Goal: Task Accomplishment & Management: Use online tool/utility

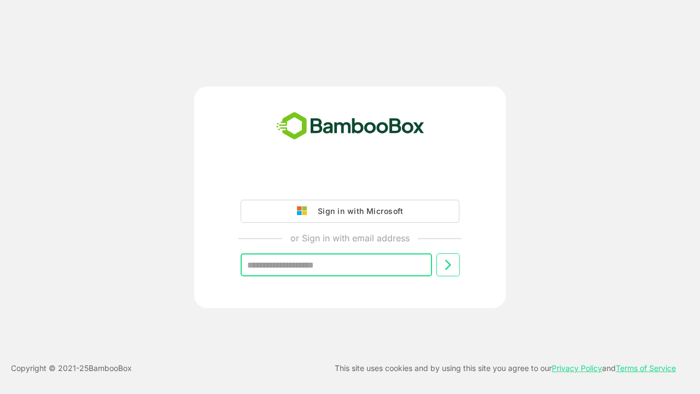
click at [342, 260] on input "text" at bounding box center [336, 264] width 191 height 23
paste input "**********"
type input "**********"
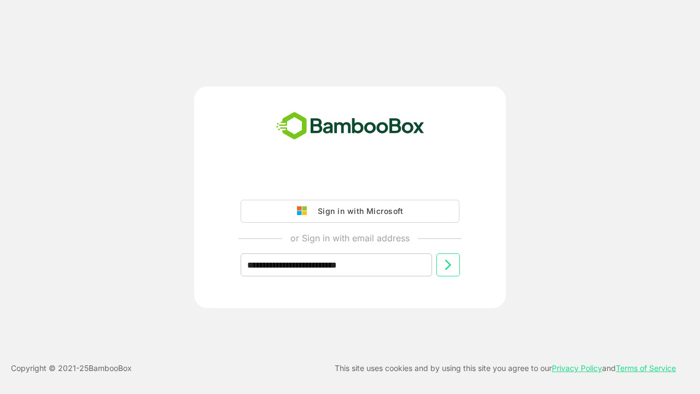
click at [448, 267] on icon at bounding box center [448, 265] width 6 height 10
